Goal: Navigation & Orientation: Find specific page/section

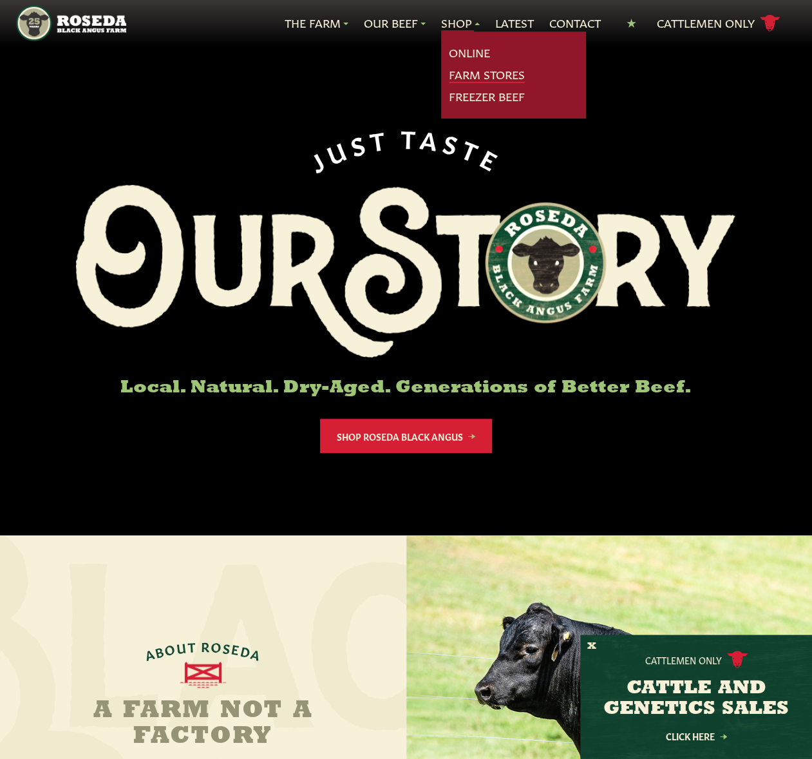
click at [468, 72] on link "Farm Stores" at bounding box center [487, 74] width 76 height 17
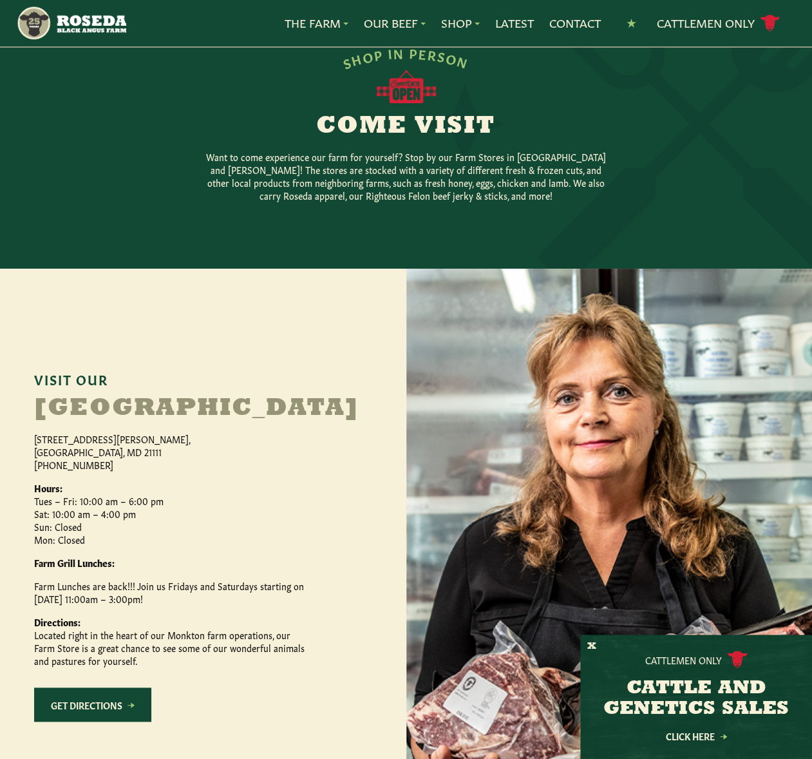
scroll to position [578, 0]
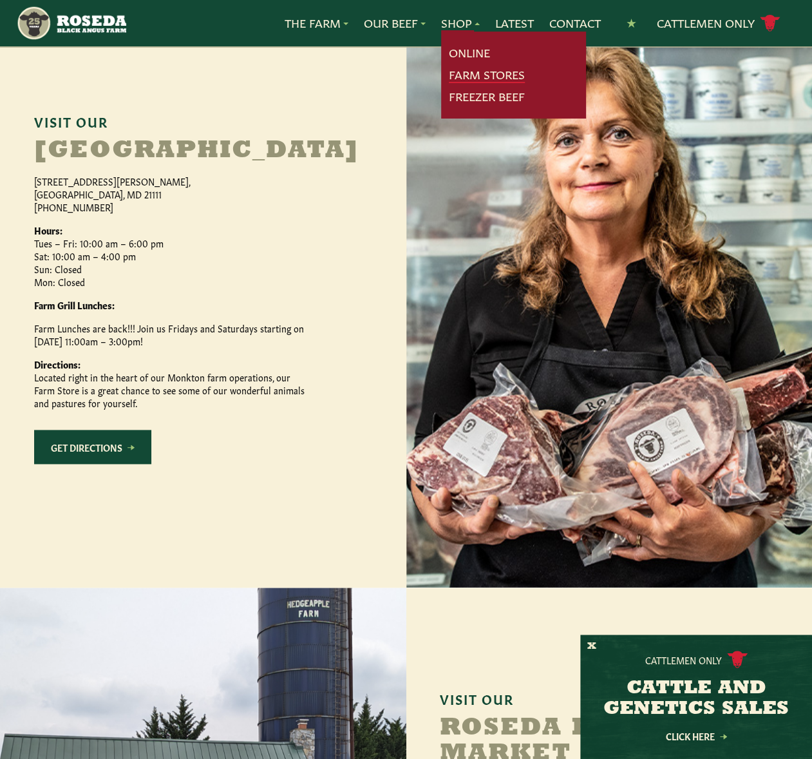
click at [465, 70] on link "Farm Stores" at bounding box center [487, 74] width 76 height 17
click at [484, 75] on link "Farm Stores" at bounding box center [487, 74] width 76 height 17
click at [477, 93] on link "Freezer Beef" at bounding box center [487, 96] width 76 height 17
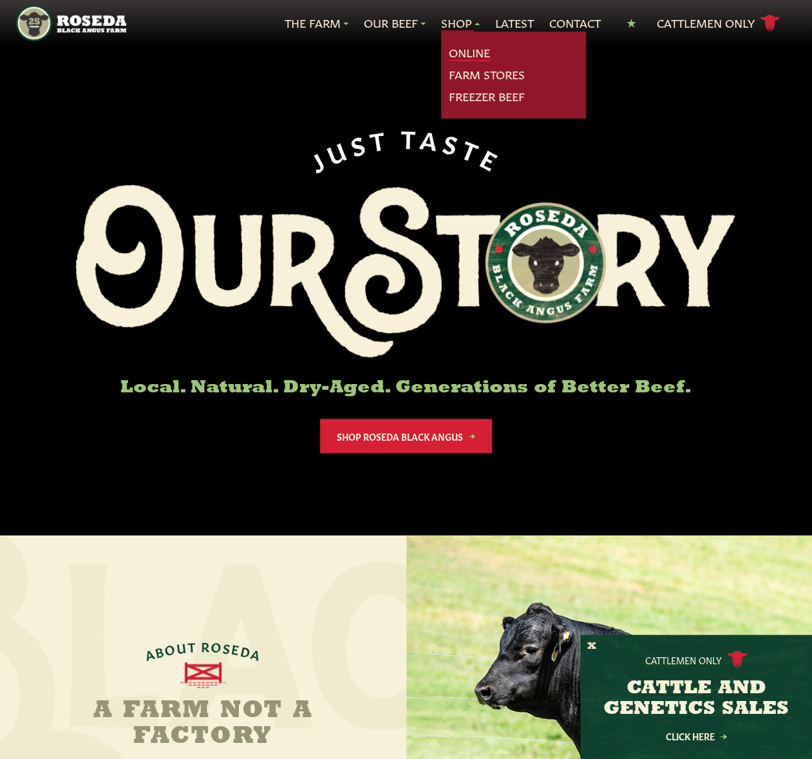
click at [459, 52] on link "Online" at bounding box center [469, 52] width 41 height 17
